Goal: Navigation & Orientation: Find specific page/section

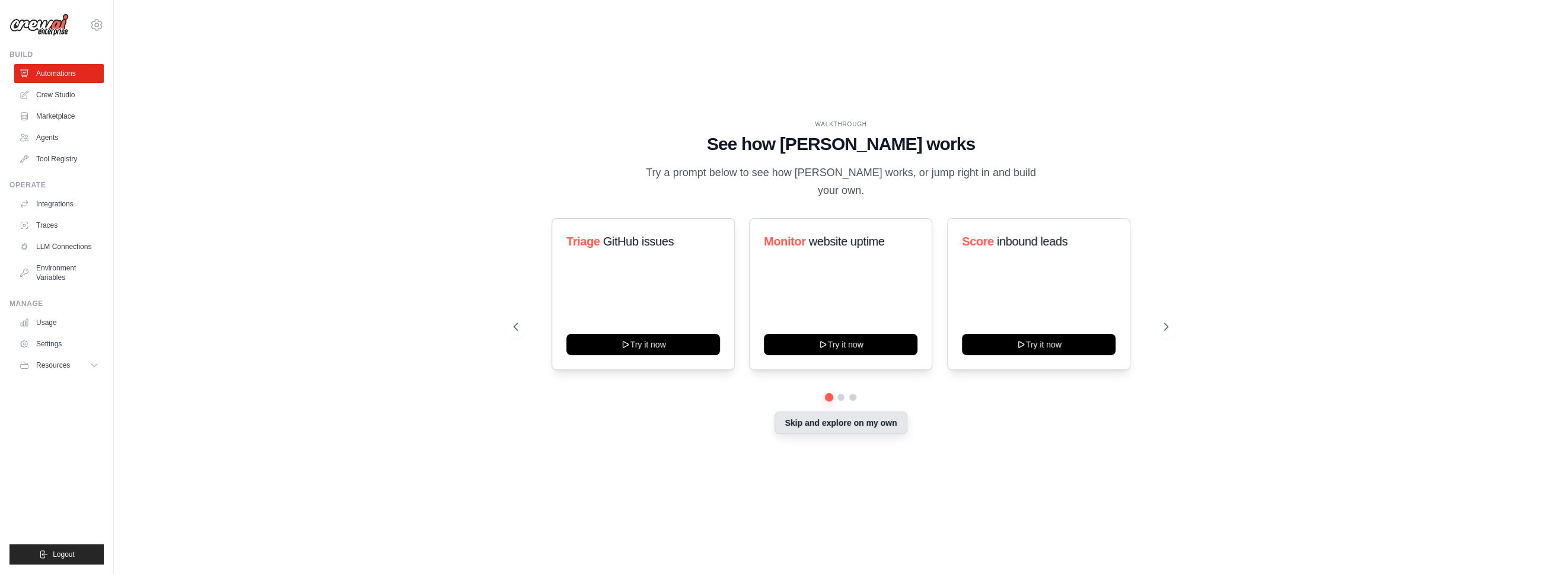
click at [834, 424] on button "Skip and explore on my own" at bounding box center [841, 423] width 132 height 23
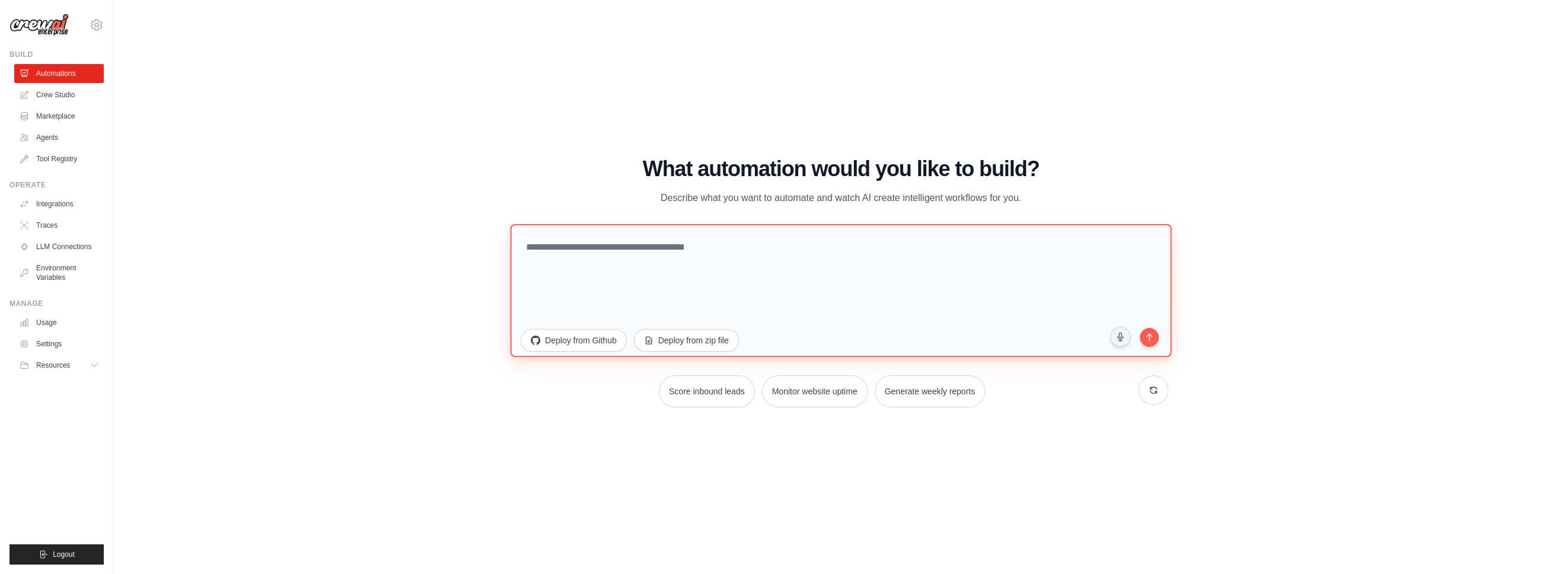
click at [686, 228] on textarea at bounding box center [841, 290] width 661 height 133
click at [52, 92] on link "Crew Studio" at bounding box center [60, 94] width 89 height 19
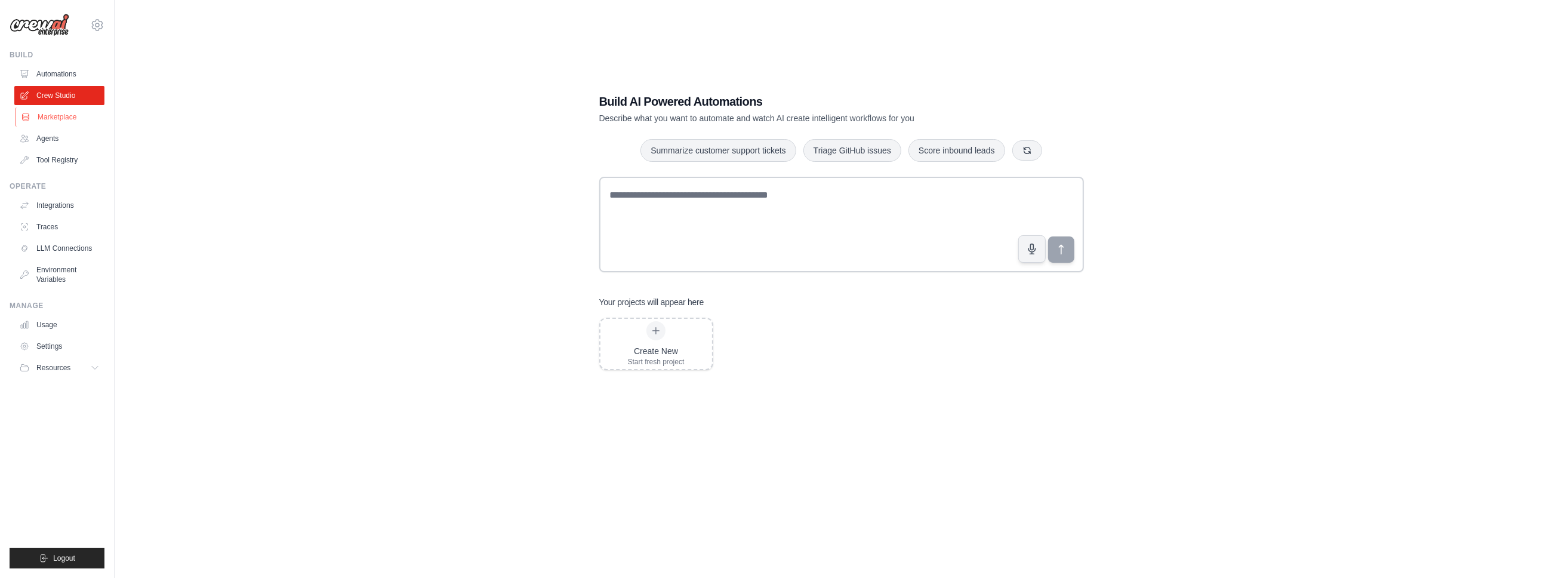
click at [42, 122] on link "Marketplace" at bounding box center [61, 116] width 90 height 19
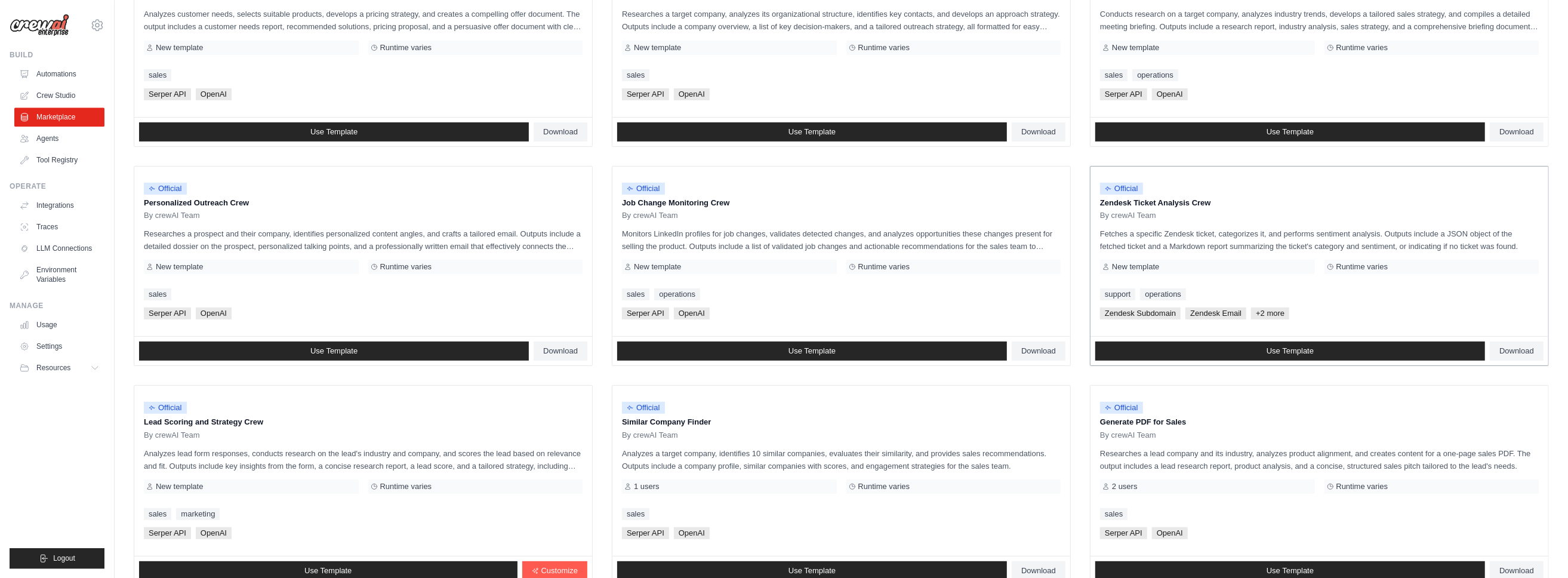
scroll to position [527, 0]
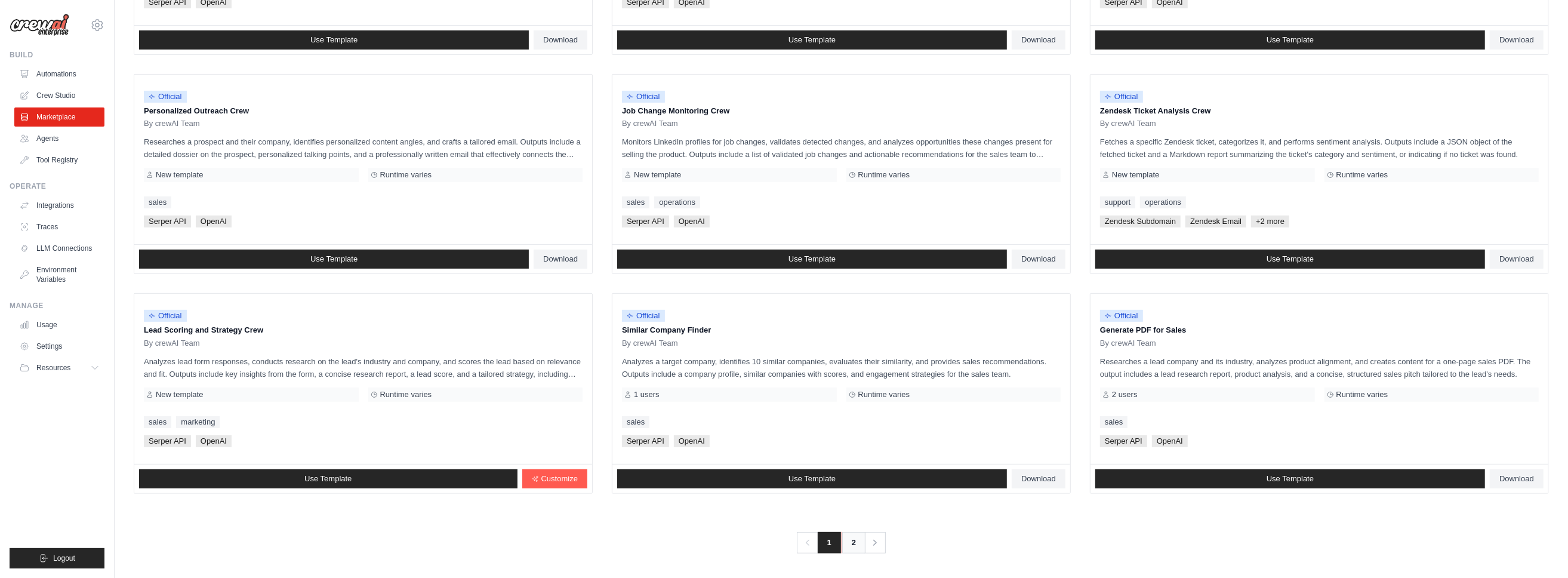
click at [850, 544] on link "2" at bounding box center [853, 543] width 24 height 21
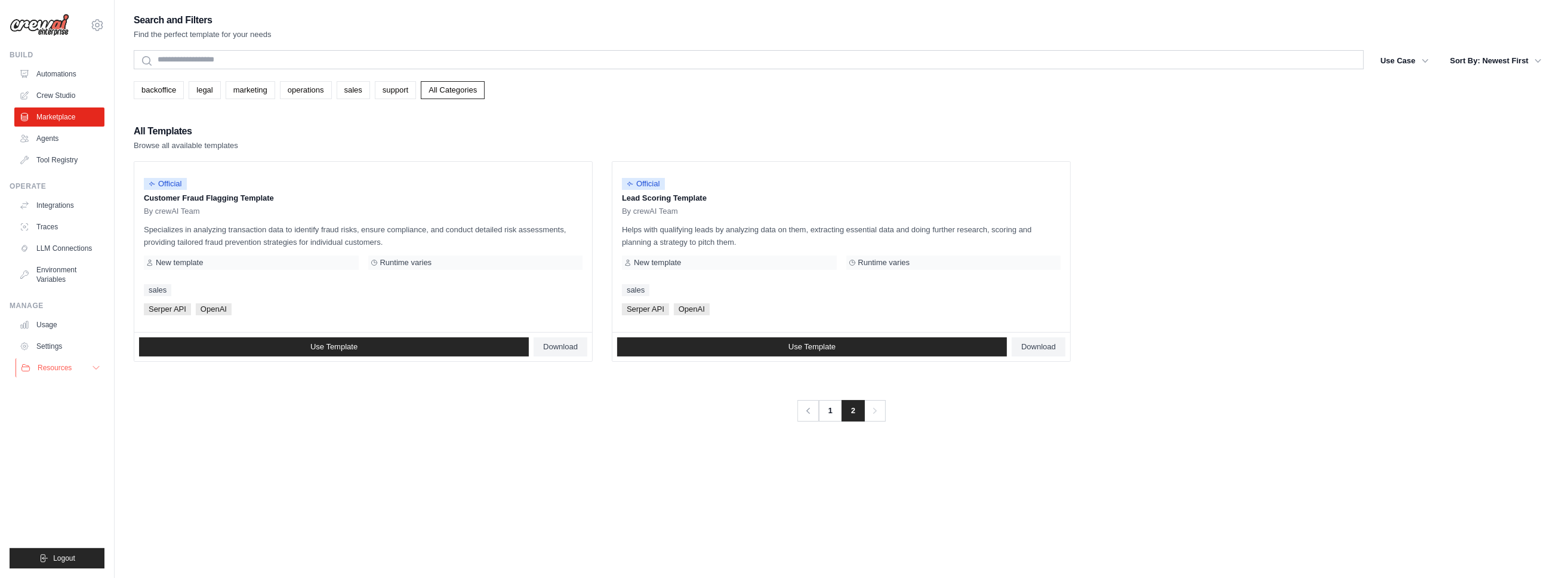
click at [55, 370] on span "Resources" at bounding box center [55, 367] width 34 height 9
